Goal: Complete application form: Complete application form

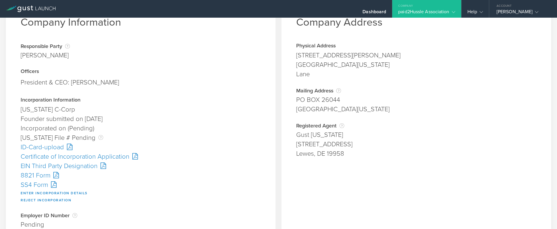
scroll to position [59, 0]
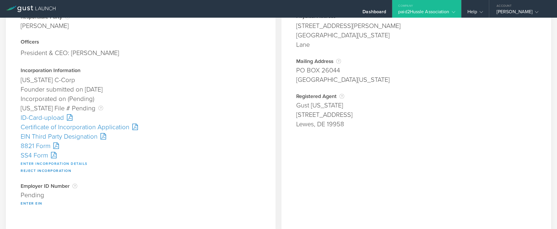
click at [78, 163] on button "Enter Incorporation Details" at bounding box center [54, 163] width 67 height 7
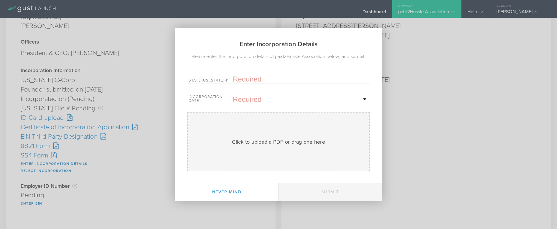
click at [245, 80] on input "text" at bounding box center [301, 79] width 136 height 9
paste input "10339279"
type input "10339279"
click at [239, 101] on input "text" at bounding box center [301, 99] width 136 height 9
click at [348, 150] on span "19" at bounding box center [347, 150] width 11 height 10
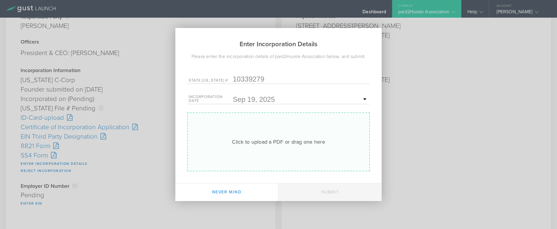
click at [296, 144] on div "Click to upload a PDF or drag one here" at bounding box center [278, 142] width 93 height 8
type input "C:\fakepath\10339279.pdf"
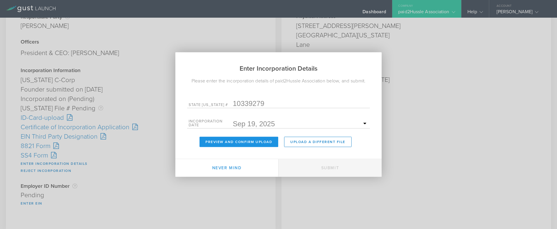
click at [236, 141] on button "Preview and Confirm Upload" at bounding box center [239, 142] width 79 height 10
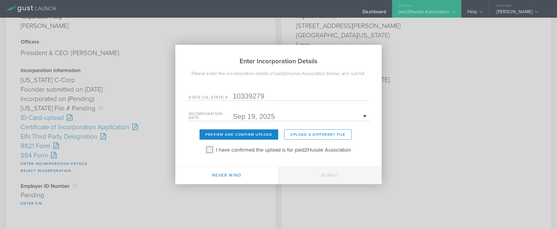
click at [208, 149] on input "I have confirmed the upload is for paid2Hussle Association" at bounding box center [209, 149] width 9 height 9
checkbox input "true"
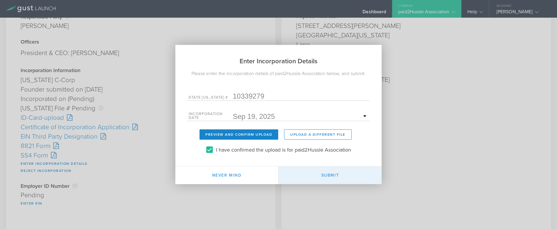
click at [316, 179] on button "Submit" at bounding box center [329, 176] width 103 height 18
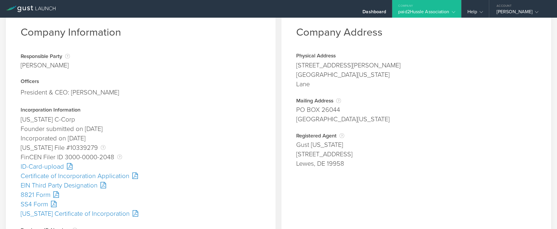
scroll to position [29, 0]
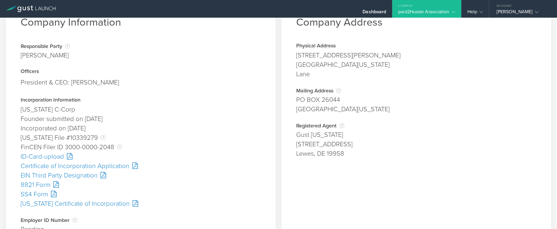
click at [42, 194] on div "SS4 Form" at bounding box center [141, 194] width 240 height 9
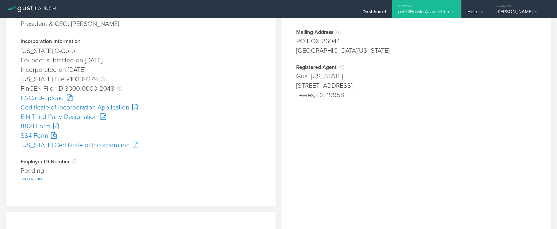
scroll to position [88, 0]
click at [23, 181] on button "Enter EIN" at bounding box center [32, 178] width 22 height 7
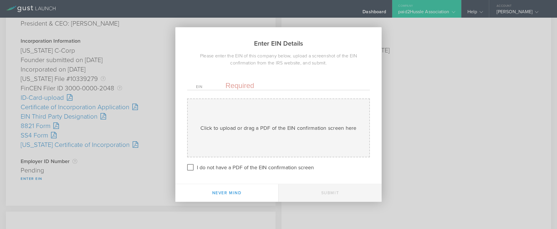
click at [245, 84] on input "text" at bounding box center [293, 85] width 136 height 9
paste input "39-4499689"
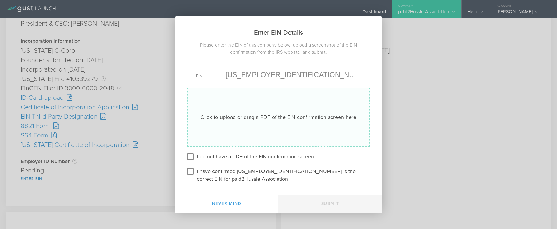
type input "39-4499689"
click at [245, 115] on div "Click to upload or drag a PDF of the EIN confirmation screen here" at bounding box center [278, 117] width 156 height 8
type input "C:\fakepath\EIN.pdf"
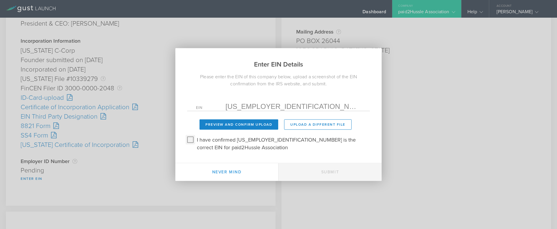
click at [191, 137] on input "I have confirmed 39-4499689 is the correct EIN for paid2Hussle Association" at bounding box center [190, 139] width 9 height 9
checkbox input "true"
click at [217, 126] on button "Preview and Confirm Upload" at bounding box center [239, 125] width 79 height 10
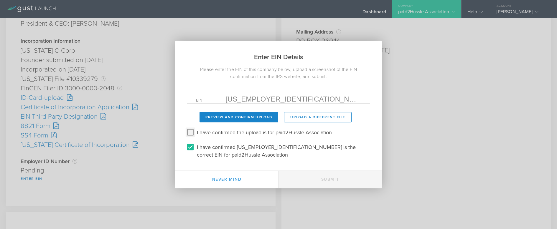
click at [194, 132] on input "I have confirmed the upload is for paid2Hussle Association" at bounding box center [190, 132] width 9 height 9
checkbox input "true"
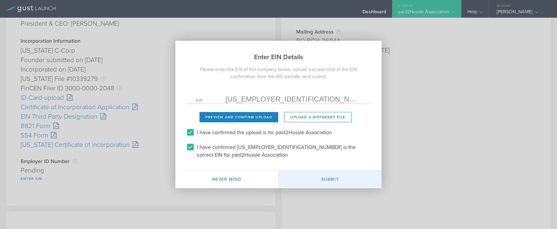
drag, startPoint x: 325, startPoint y: 182, endPoint x: 330, endPoint y: 182, distance: 5.3
click at [325, 181] on button "Submit" at bounding box center [329, 180] width 103 height 18
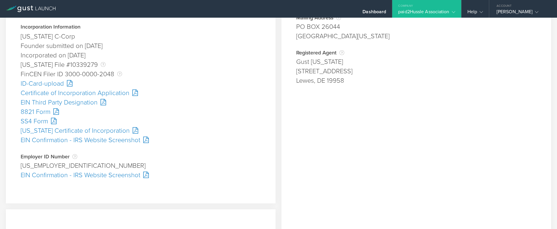
scroll to position [118, 0]
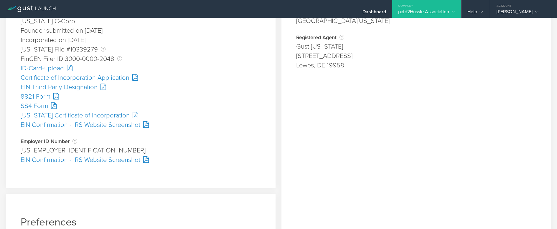
click at [253, 117] on div "Delaware Certificate of Incorporation" at bounding box center [141, 115] width 240 height 9
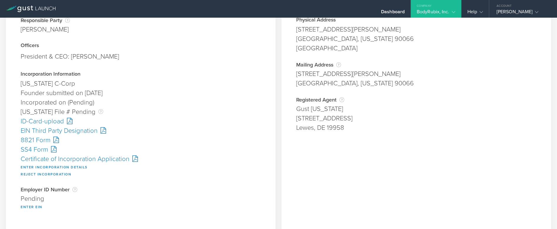
scroll to position [59, 0]
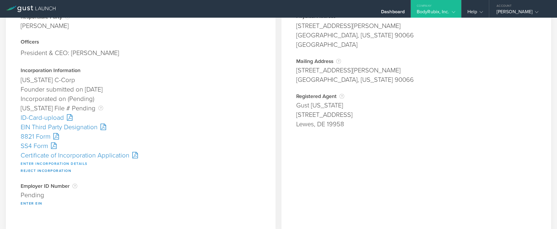
click at [43, 164] on button "Enter Incorporation Details" at bounding box center [54, 163] width 67 height 7
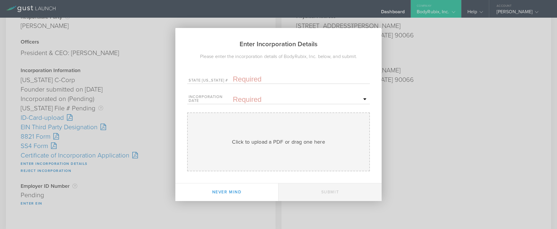
click at [249, 79] on input "text" at bounding box center [301, 79] width 136 height 9
paste input "10340642"
type input "10340642"
click at [246, 98] on input "text" at bounding box center [301, 99] width 136 height 9
click at [308, 160] on span "22" at bounding box center [306, 160] width 11 height 10
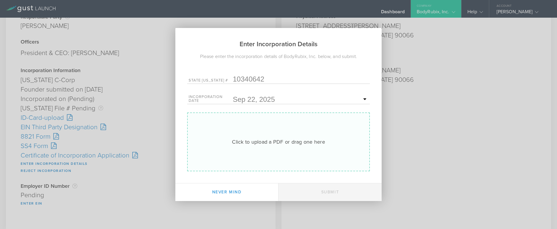
click at [275, 143] on div "Click to upload a PDF or drag one here" at bounding box center [278, 142] width 93 height 8
type input "C:\fakepath\10340642.pdf"
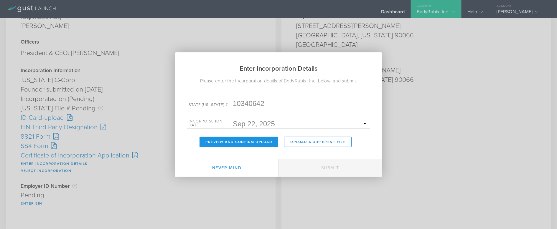
click at [253, 140] on button "Preview and Confirm Upload" at bounding box center [239, 142] width 79 height 10
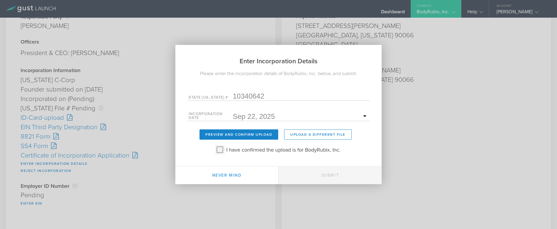
click at [220, 151] on input "I have confirmed the upload is for BodyRubix, Inc." at bounding box center [219, 149] width 9 height 9
checkbox input "true"
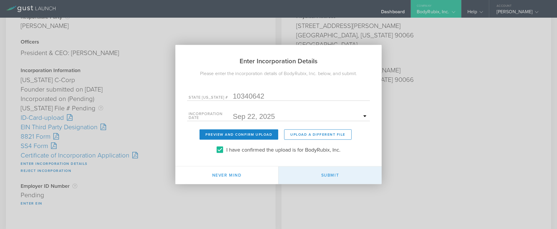
click at [334, 177] on button "Submit" at bounding box center [329, 176] width 103 height 18
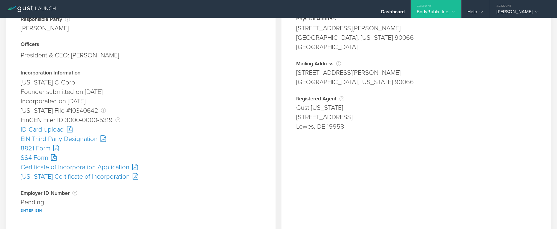
scroll to position [59, 0]
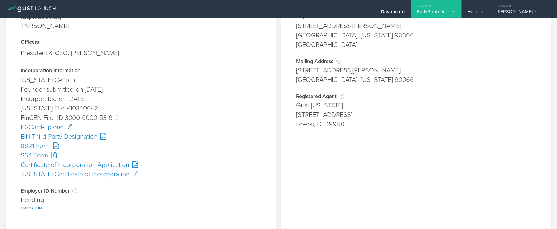
click at [32, 156] on div "SS4 Form" at bounding box center [141, 155] width 240 height 9
click at [37, 156] on div "SS4 Form" at bounding box center [141, 155] width 240 height 9
click at [34, 208] on button "Enter EIN" at bounding box center [32, 208] width 22 height 7
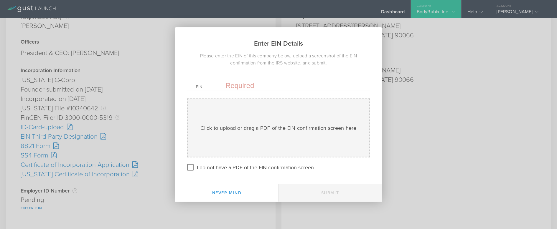
click at [248, 86] on input "text" at bounding box center [293, 85] width 136 height 9
paste input "[US_EMPLOYER_IDENTIFICATION_NUMBER]"
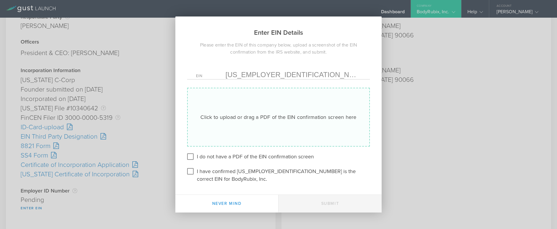
type input "[US_EMPLOYER_IDENTIFICATION_NUMBER]"
click at [246, 113] on div "Click to upload or drag a PDF of the EIN confirmation screen here Uploading" at bounding box center [278, 117] width 183 height 59
type input "C:\fakepath\EIN.pdf"
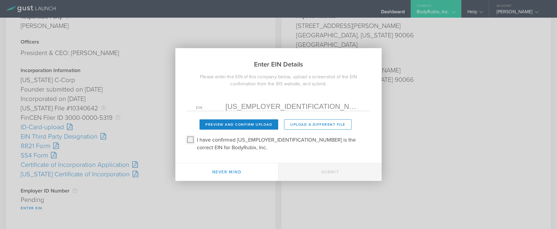
drag, startPoint x: 188, startPoint y: 142, endPoint x: 202, endPoint y: 150, distance: 16.8
click at [188, 142] on input "I have confirmed [US_EMPLOYER_IDENTIFICATION_NUMBER] is the correct EIN for Bod…" at bounding box center [190, 139] width 9 height 9
checkbox input "true"
click at [235, 130] on button "Preview and Confirm Upload" at bounding box center [239, 125] width 79 height 10
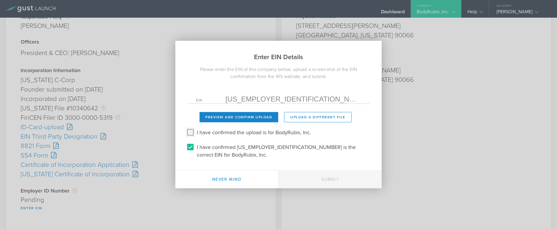
click at [190, 135] on input "I have confirmed the upload is for BodyRubix, Inc." at bounding box center [190, 132] width 9 height 9
checkbox input "true"
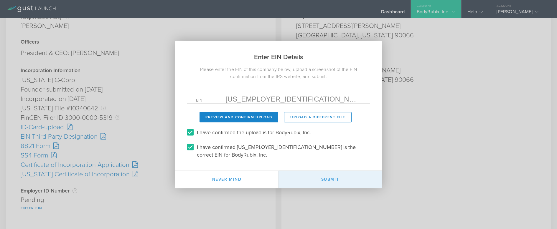
click at [334, 171] on button "Submit" at bounding box center [329, 180] width 103 height 18
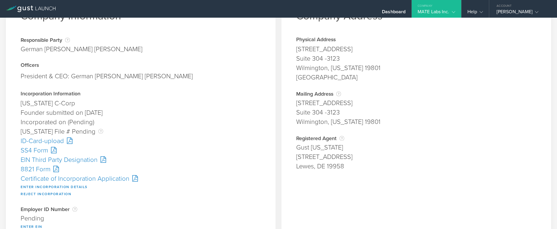
scroll to position [88, 0]
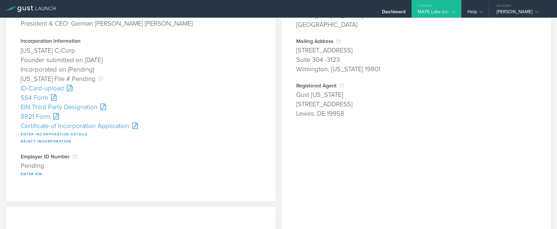
click at [46, 133] on button "Enter Incorporation Details" at bounding box center [54, 134] width 67 height 7
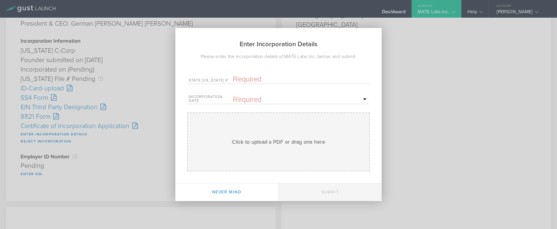
click at [253, 78] on input "text" at bounding box center [301, 79] width 136 height 9
paste input "10340658"
type input "10340658"
click at [249, 101] on input "text" at bounding box center [301, 99] width 136 height 9
click at [303, 161] on span "22" at bounding box center [306, 160] width 11 height 10
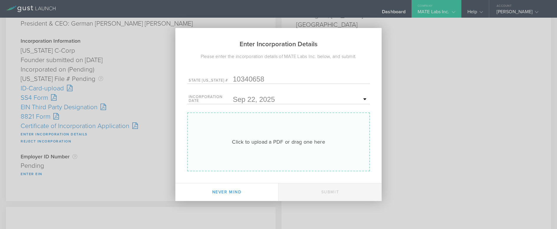
click at [255, 141] on div "Click to upload a PDF or drag one here" at bounding box center [278, 142] width 93 height 8
type input "C:\fakepath\10340658.pdf"
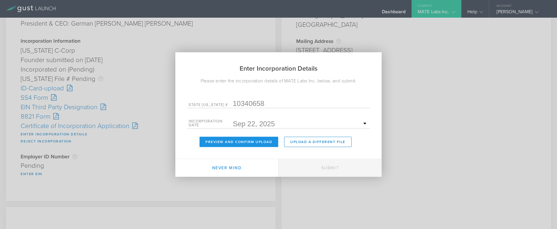
click at [240, 142] on button "Preview and Confirm Upload" at bounding box center [239, 142] width 79 height 10
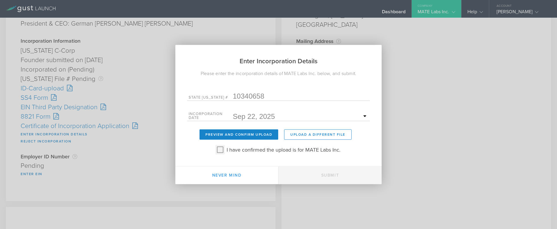
click at [220, 149] on input "I have confirmed the upload is for MATE Labs Inc." at bounding box center [219, 149] width 9 height 9
checkbox input "true"
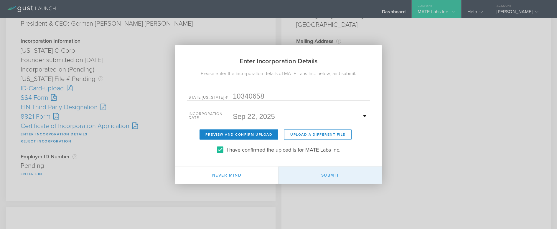
click at [326, 176] on button "Submit" at bounding box center [329, 176] width 103 height 18
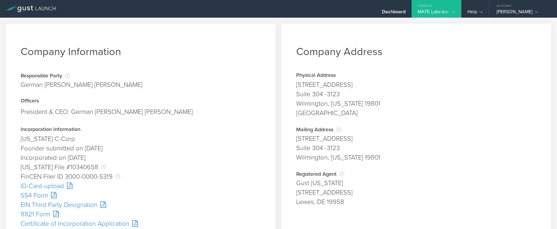
scroll to position [29, 0]
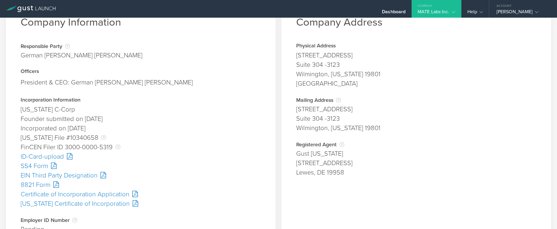
click at [40, 167] on div "SS4 Form" at bounding box center [141, 165] width 240 height 9
click at [56, 192] on div "Certificate of Incorporation Application" at bounding box center [141, 194] width 240 height 9
click at [38, 156] on div "ID-Card-upload" at bounding box center [141, 156] width 240 height 9
